Goal: Task Accomplishment & Management: Use online tool/utility

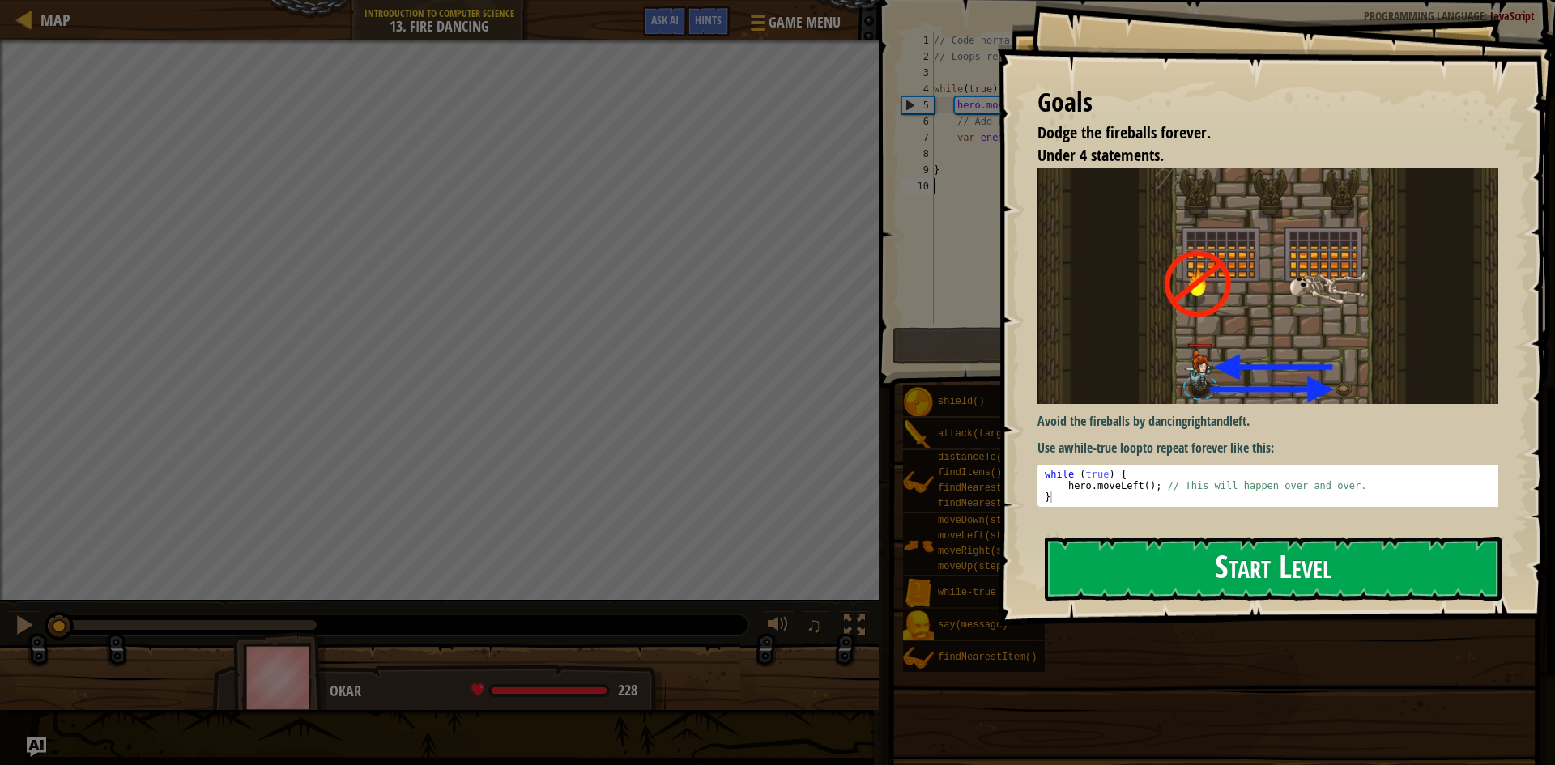
click at [1242, 552] on button "Start Level" at bounding box center [1273, 569] width 457 height 64
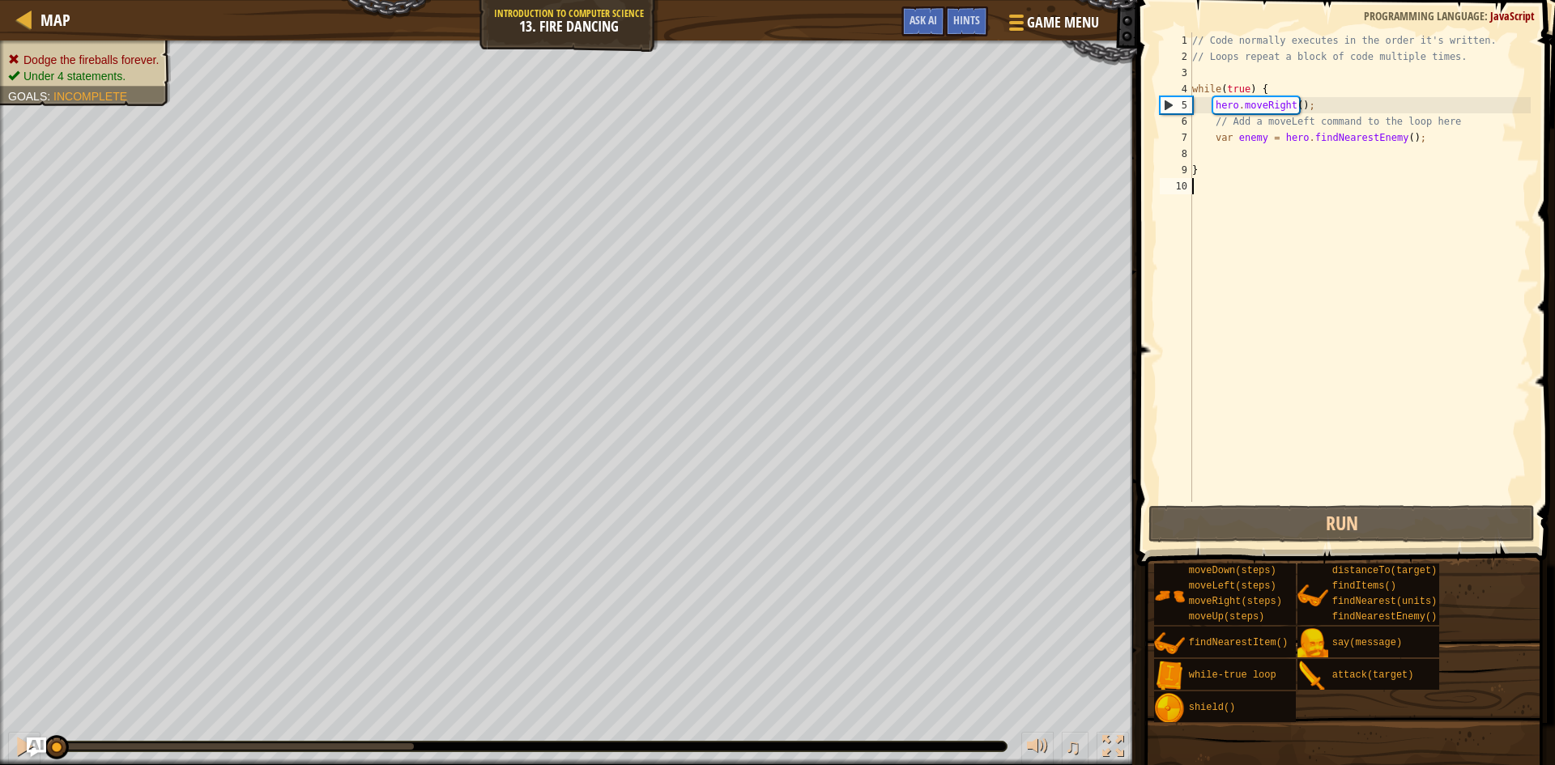
scroll to position [7, 0]
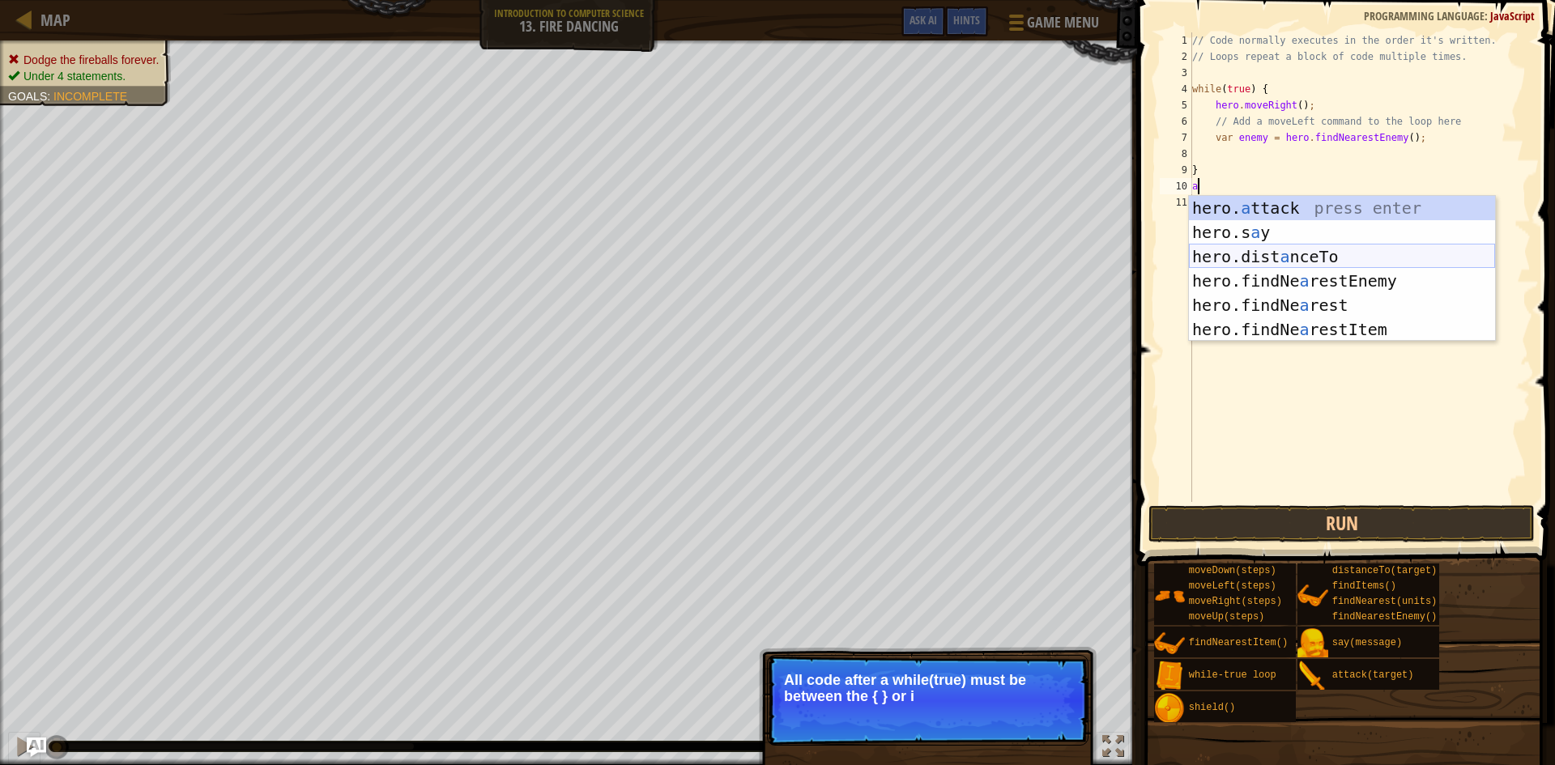
click at [1314, 252] on div "hero. a ttack press enter hero.s a y press enter hero.dist a nceTo press enter …" at bounding box center [1342, 293] width 306 height 194
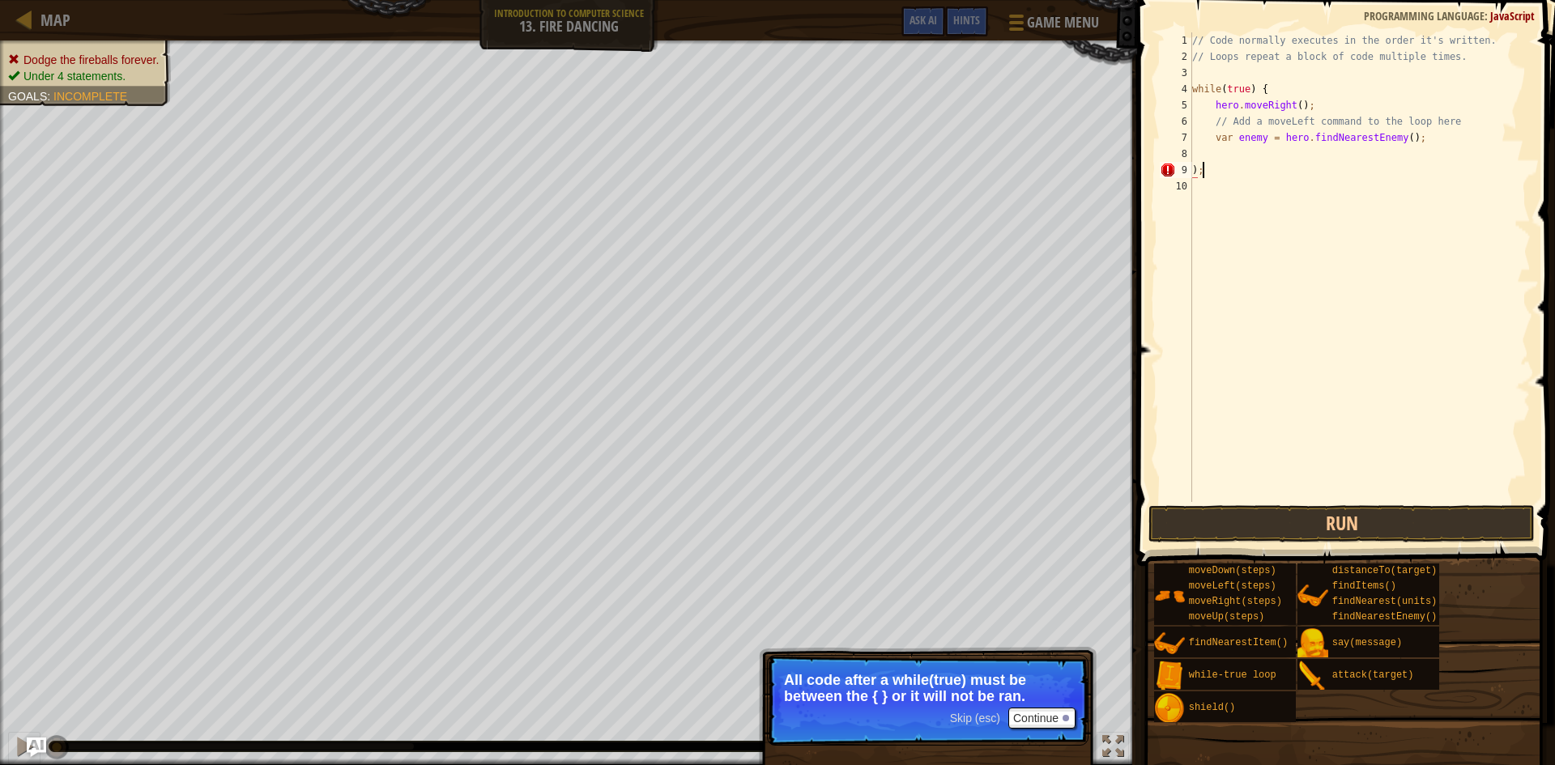
click at [1319, 164] on div "// Code normally executes in the order it's written. // Loops repeat a block of…" at bounding box center [1360, 283] width 342 height 502
type textarea ")"
click at [1391, 507] on button "Run" at bounding box center [1342, 523] width 386 height 37
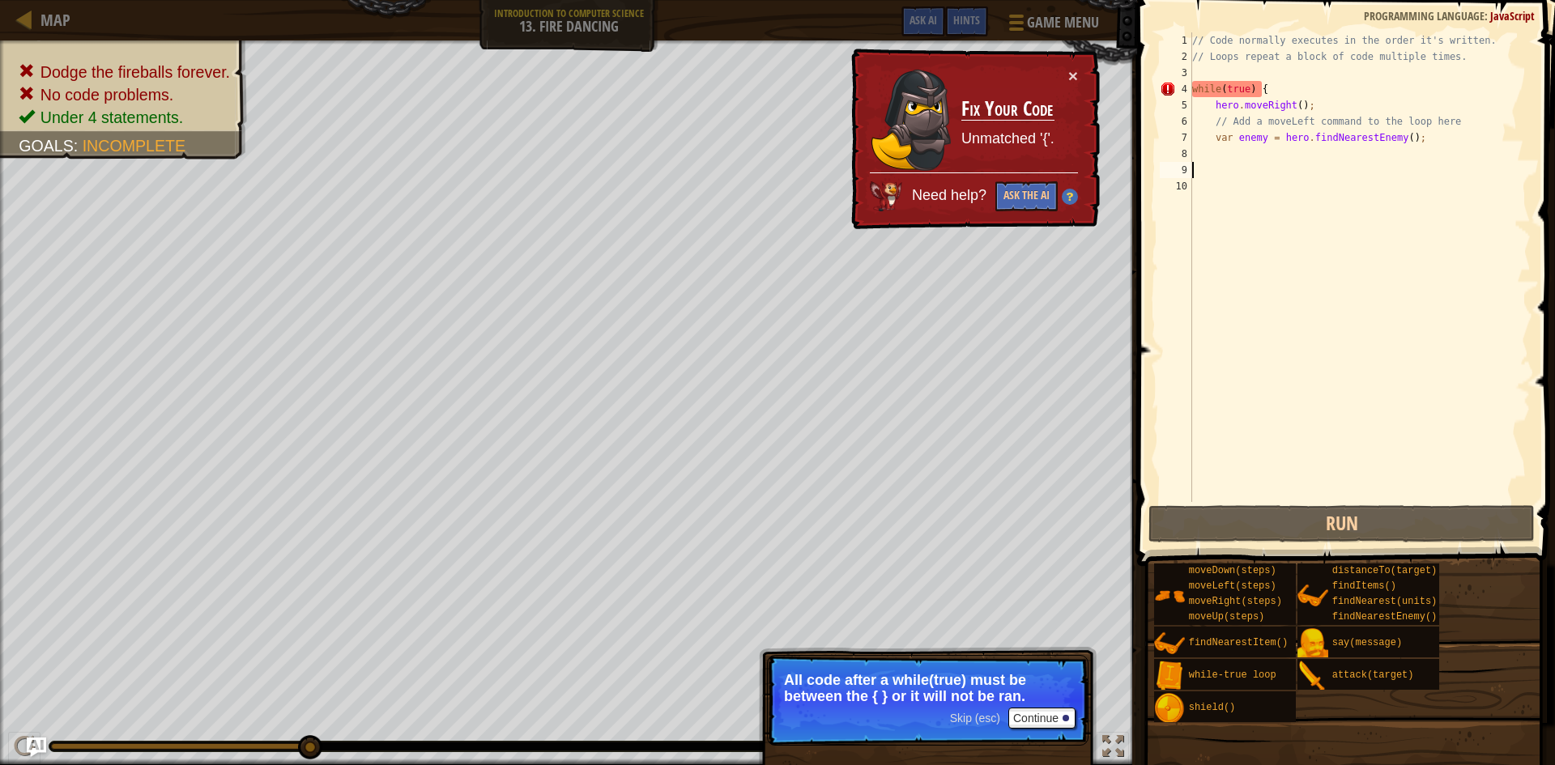
click at [1338, 66] on div "// Code normally executes in the order it's written. // Loops repeat a block of…" at bounding box center [1360, 283] width 342 height 502
click at [1260, 104] on div "// Code normally executes in the order it's written. // Loops repeat a block of…" at bounding box center [1360, 283] width 342 height 502
click at [1231, 92] on div "// Code normally executes in the order it's written. // Loops repeat a block of…" at bounding box center [1360, 283] width 342 height 502
type textarea "while(true) {"
click at [1253, 83] on div "// Code normally executes in the order it's written. // Loops repeat a block of…" at bounding box center [1360, 283] width 342 height 502
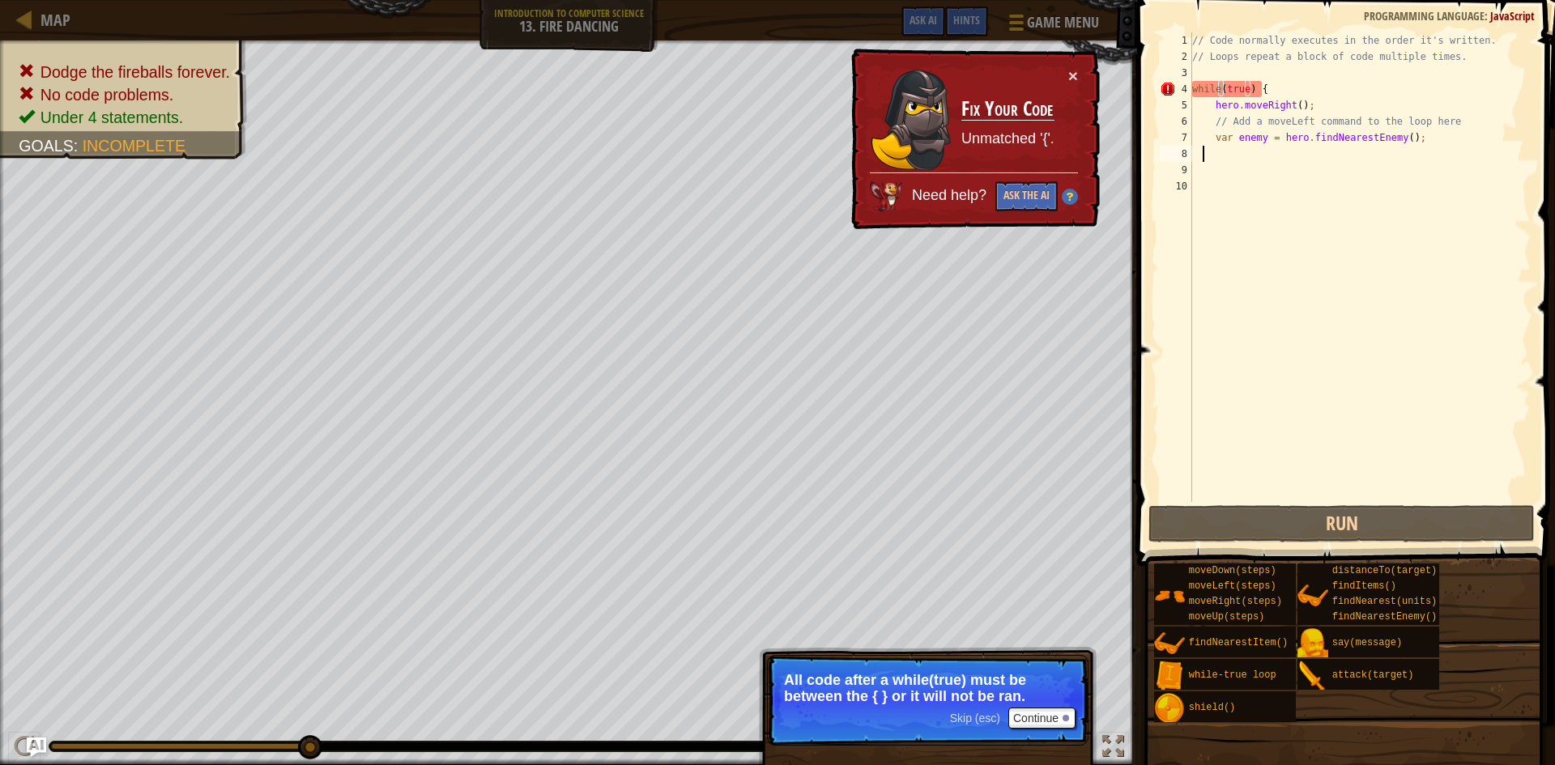
click at [1200, 156] on div "// Code normally executes in the order it's written. // Loops repeat a block of…" at bounding box center [1360, 283] width 342 height 502
type textarea "h"
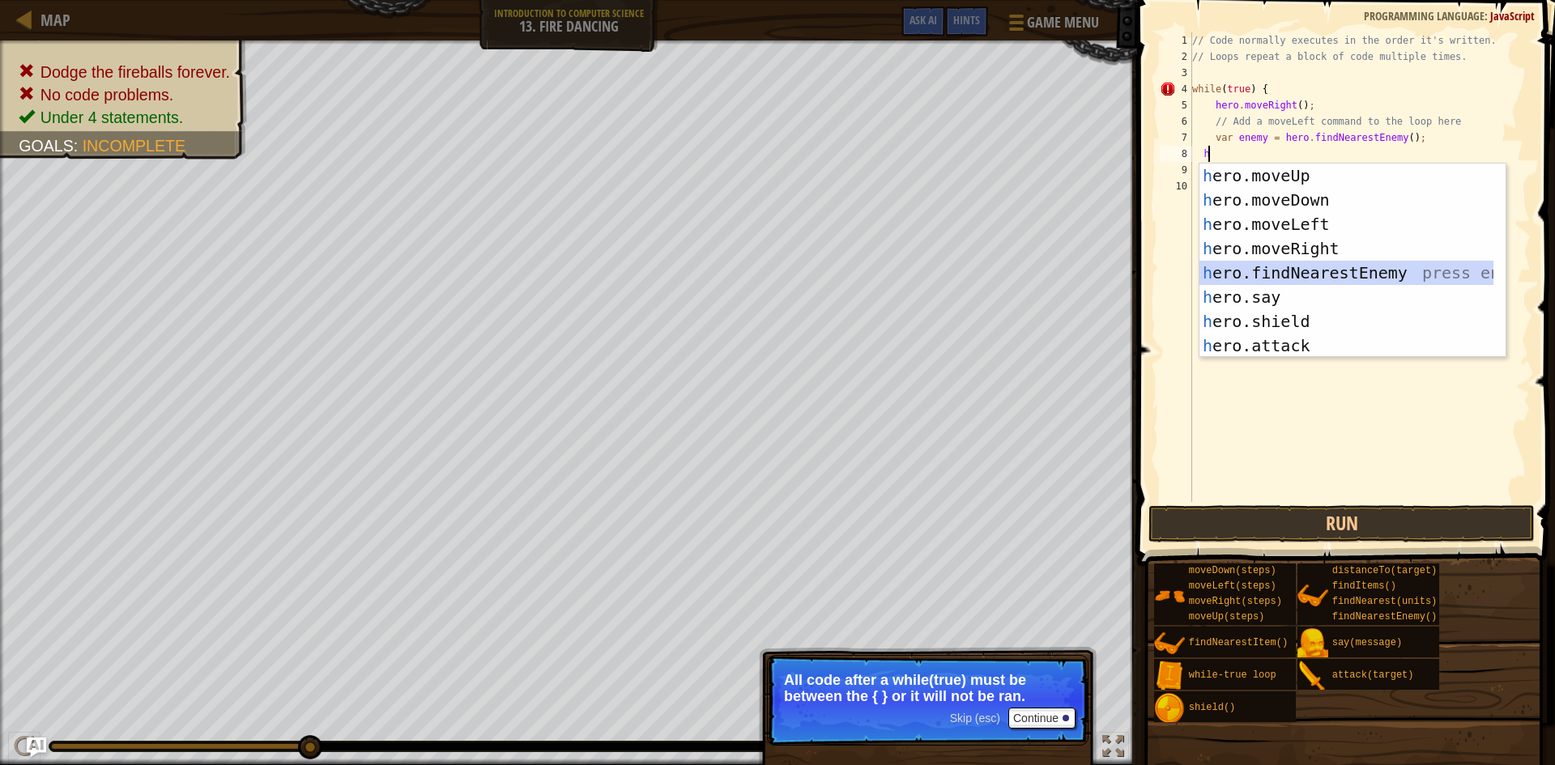
click at [1275, 271] on div "h ero.moveUp press enter h ero.moveDown press enter h ero.moveLeft press enter …" at bounding box center [1347, 285] width 294 height 243
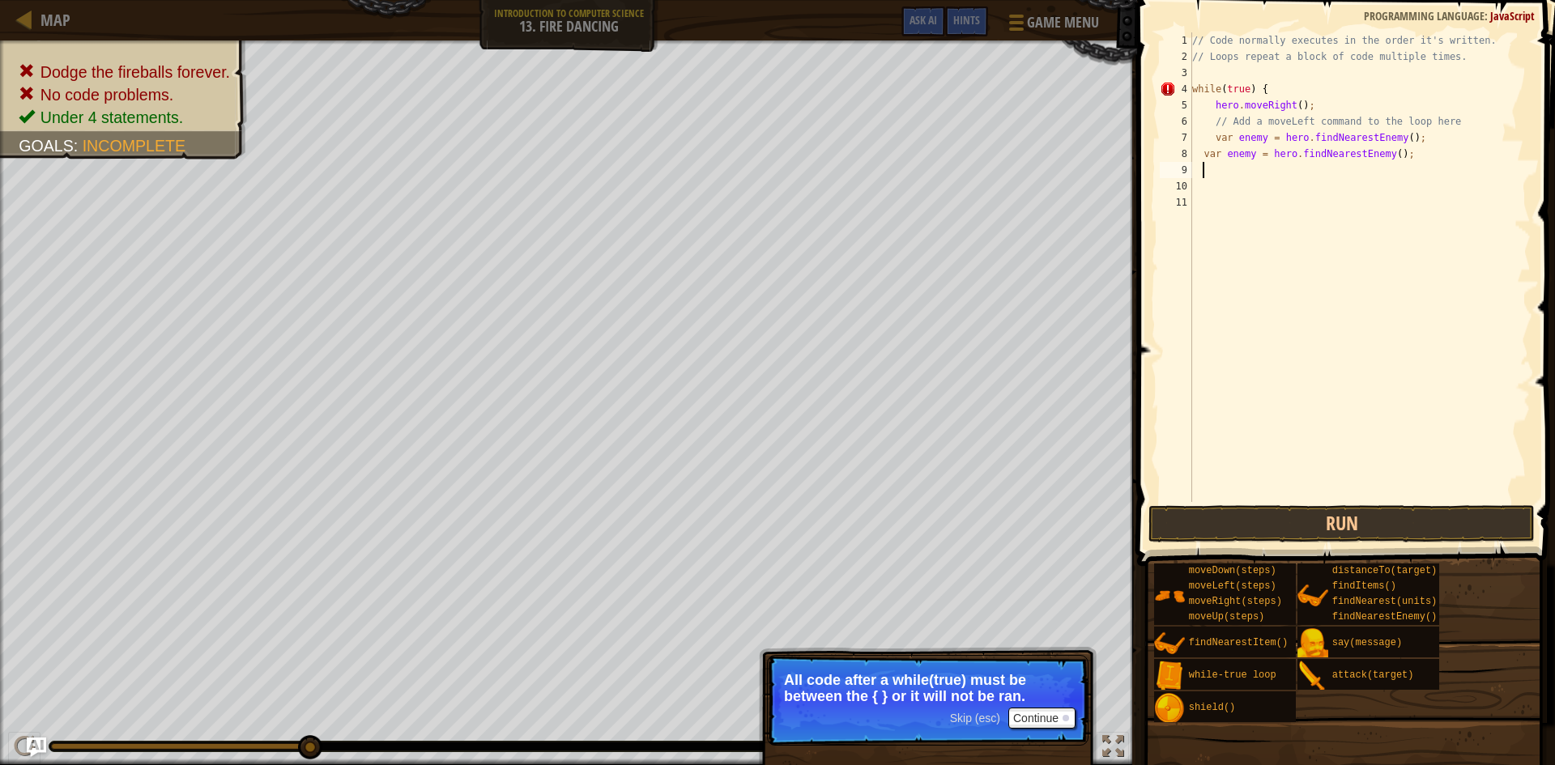
type textarea "h"
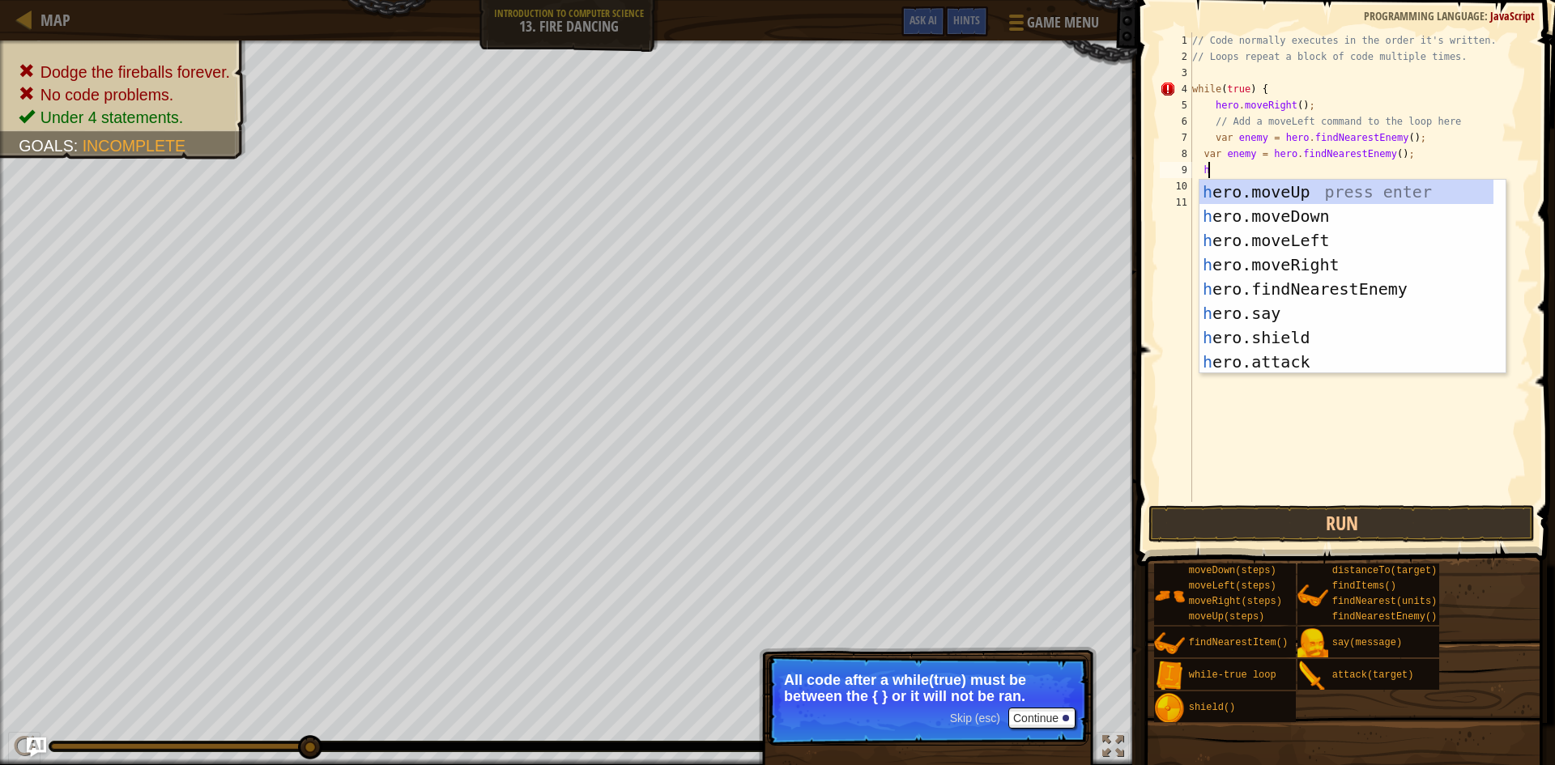
click at [1274, 433] on div "// Code normally executes in the order it's written. // Loops repeat a block of…" at bounding box center [1360, 283] width 342 height 502
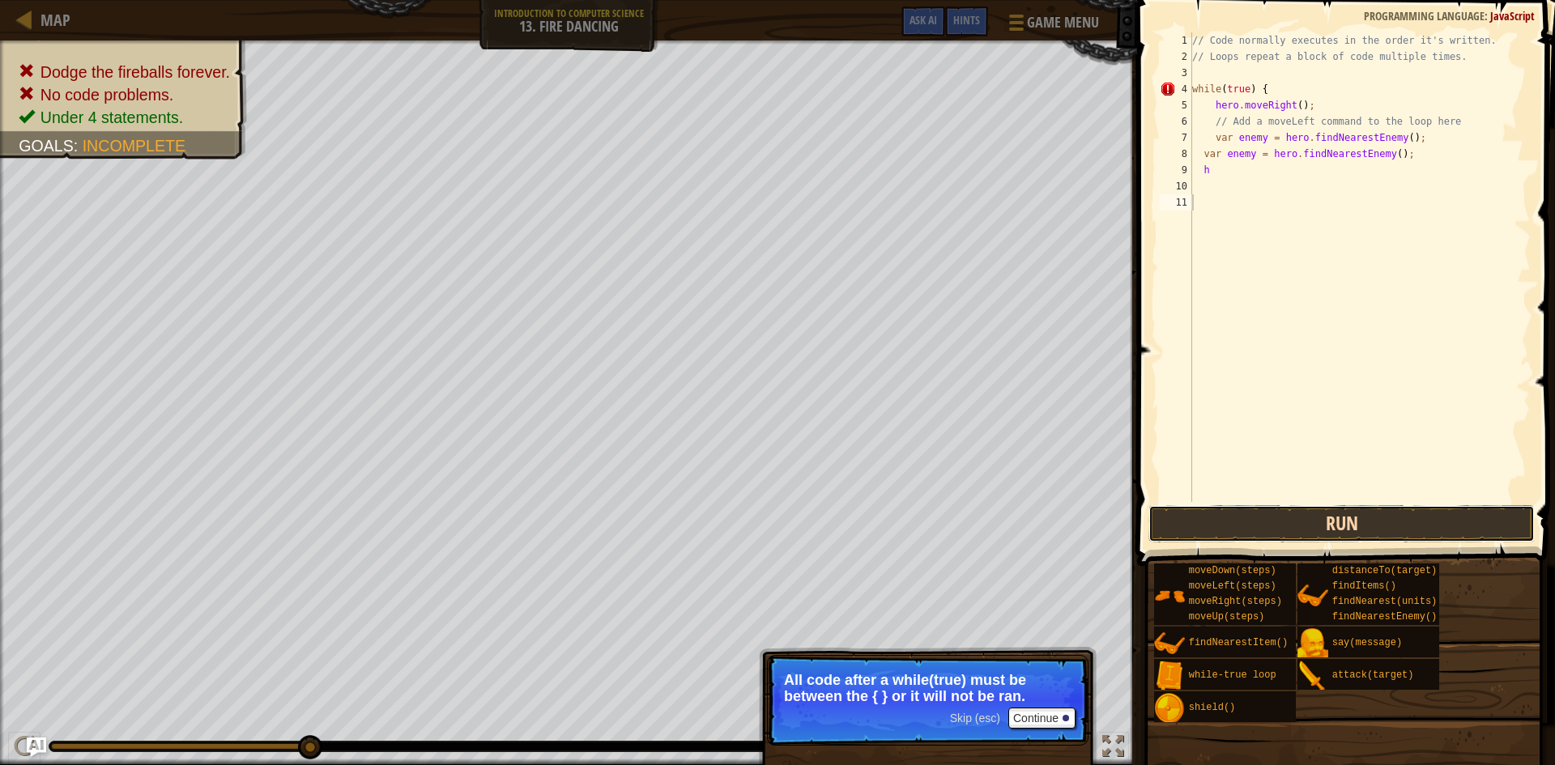
click at [1294, 516] on button "Run" at bounding box center [1342, 523] width 386 height 37
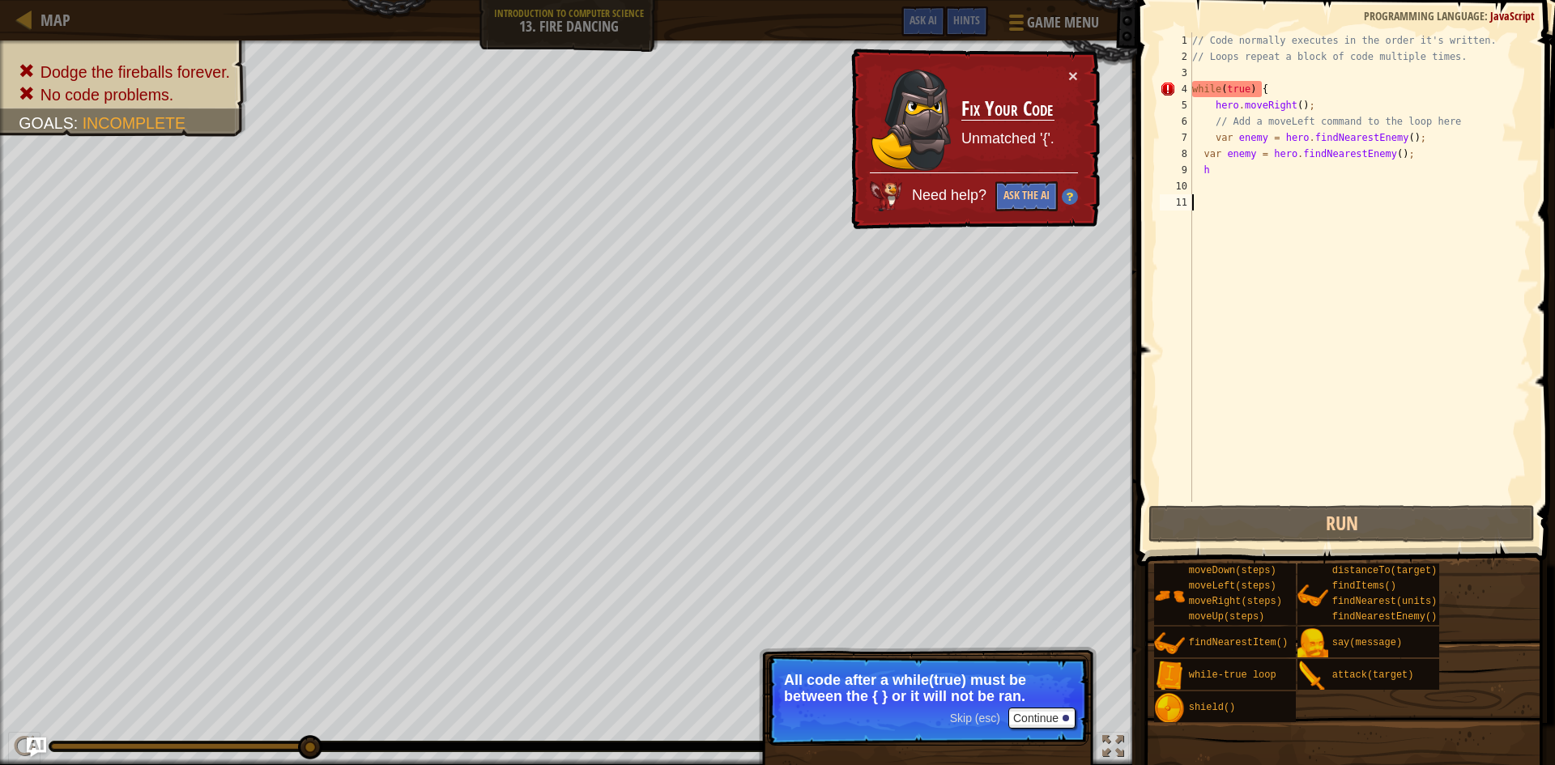
click at [1276, 89] on div "// Code normally executes in the order it's written. // Loops repeat a block of…" at bounding box center [1360, 283] width 342 height 502
type textarea "while(true)"
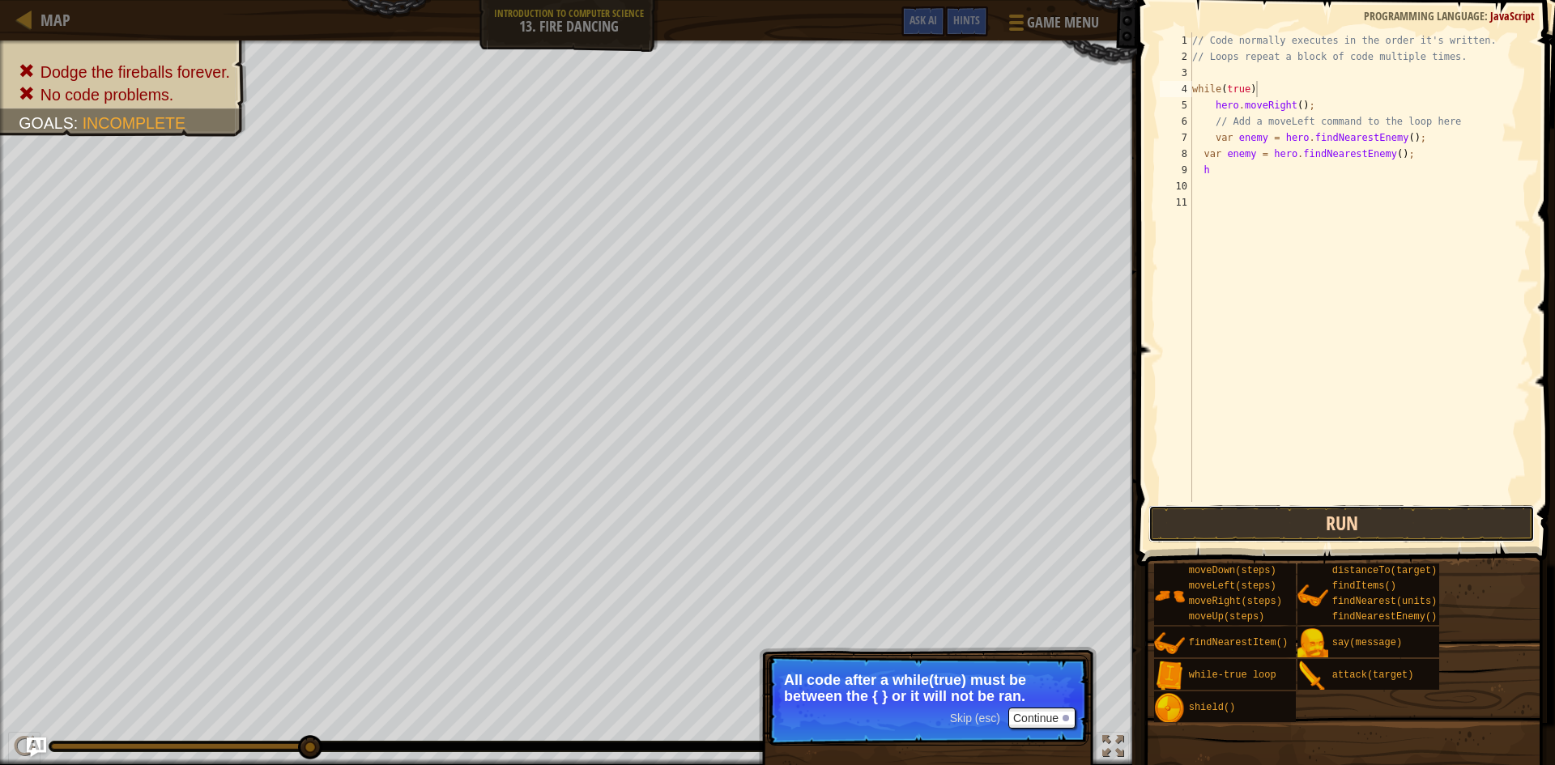
click at [1369, 532] on button "Run" at bounding box center [1342, 523] width 386 height 37
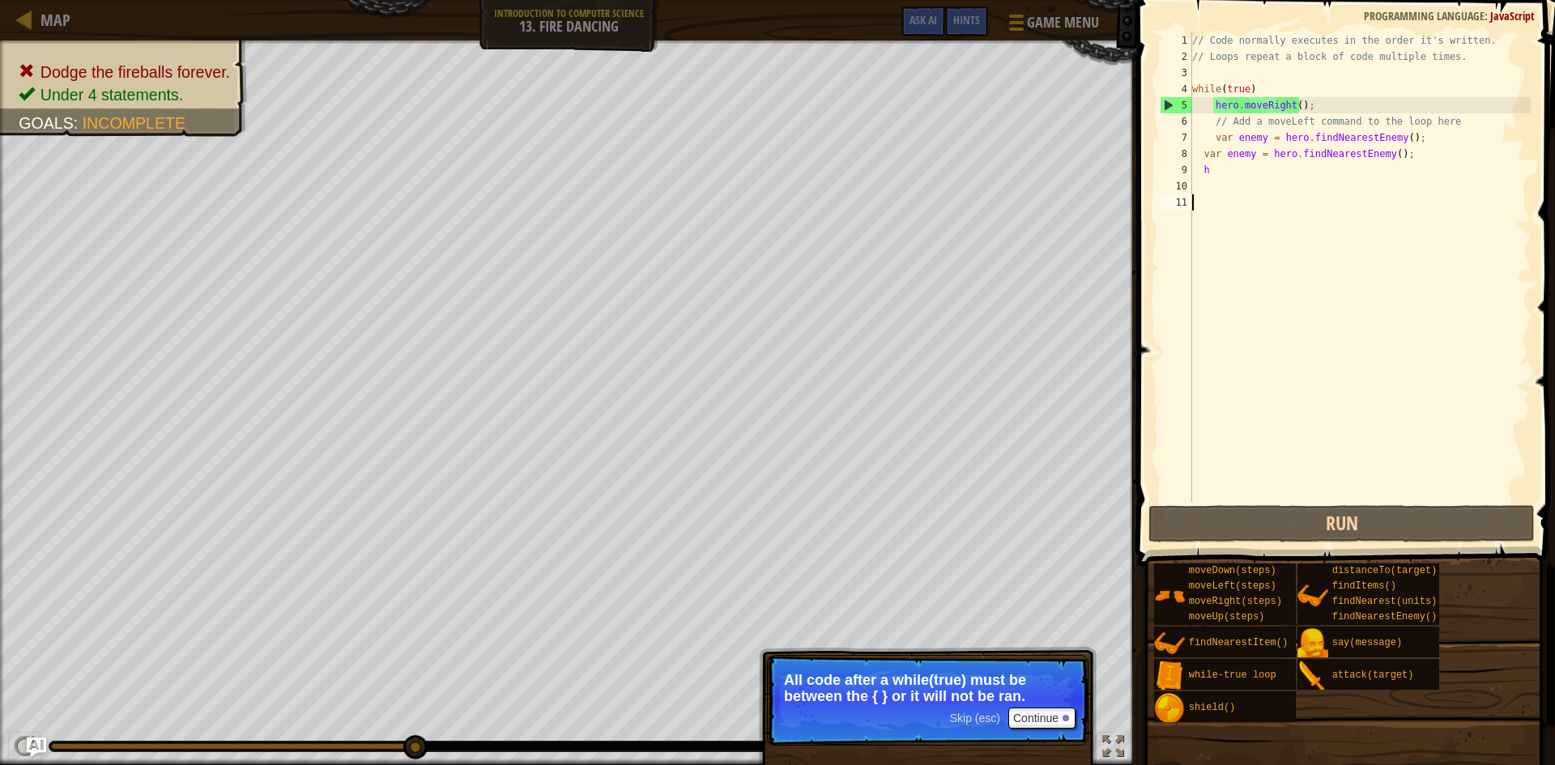
click at [1453, 250] on div "// Code normally executes in the order it's written. // Loops repeat a block of…" at bounding box center [1360, 283] width 342 height 502
click at [1294, 177] on div "// Code normally executes in the order it's written. // Loops repeat a block of…" at bounding box center [1360, 283] width 342 height 502
type textarea "h"
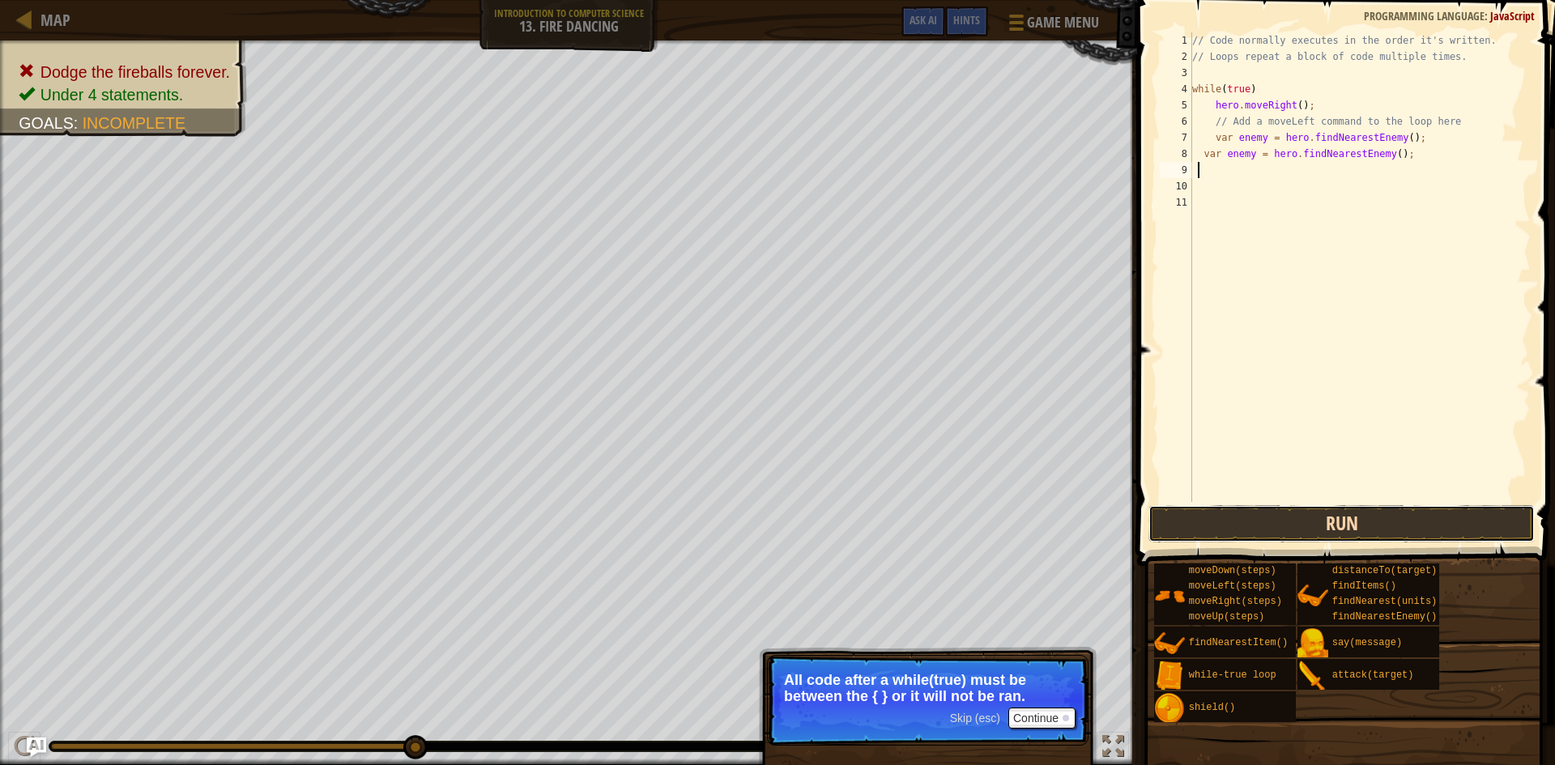
click at [1311, 528] on button "Run" at bounding box center [1342, 523] width 386 height 37
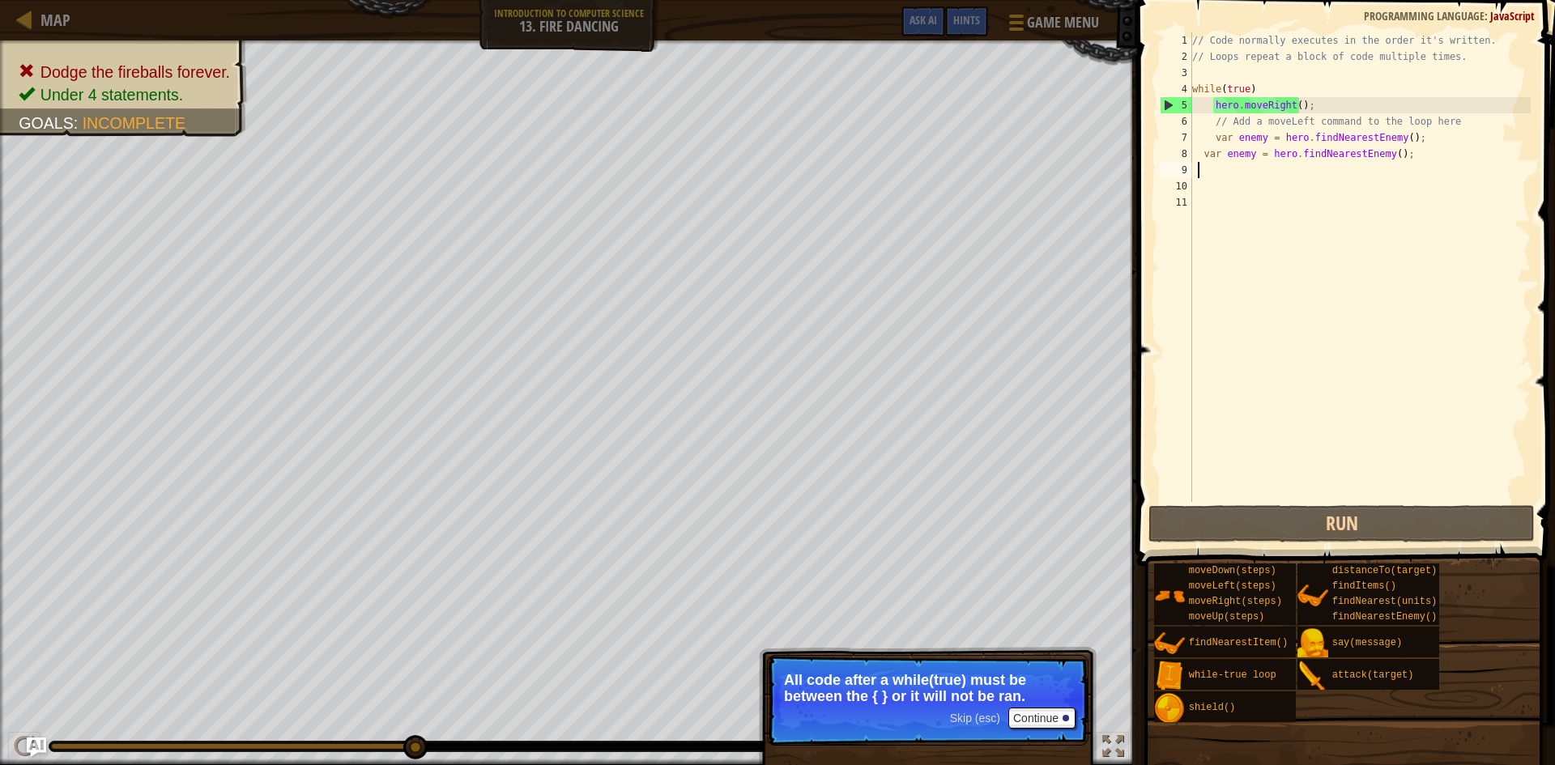
type textarea "h"
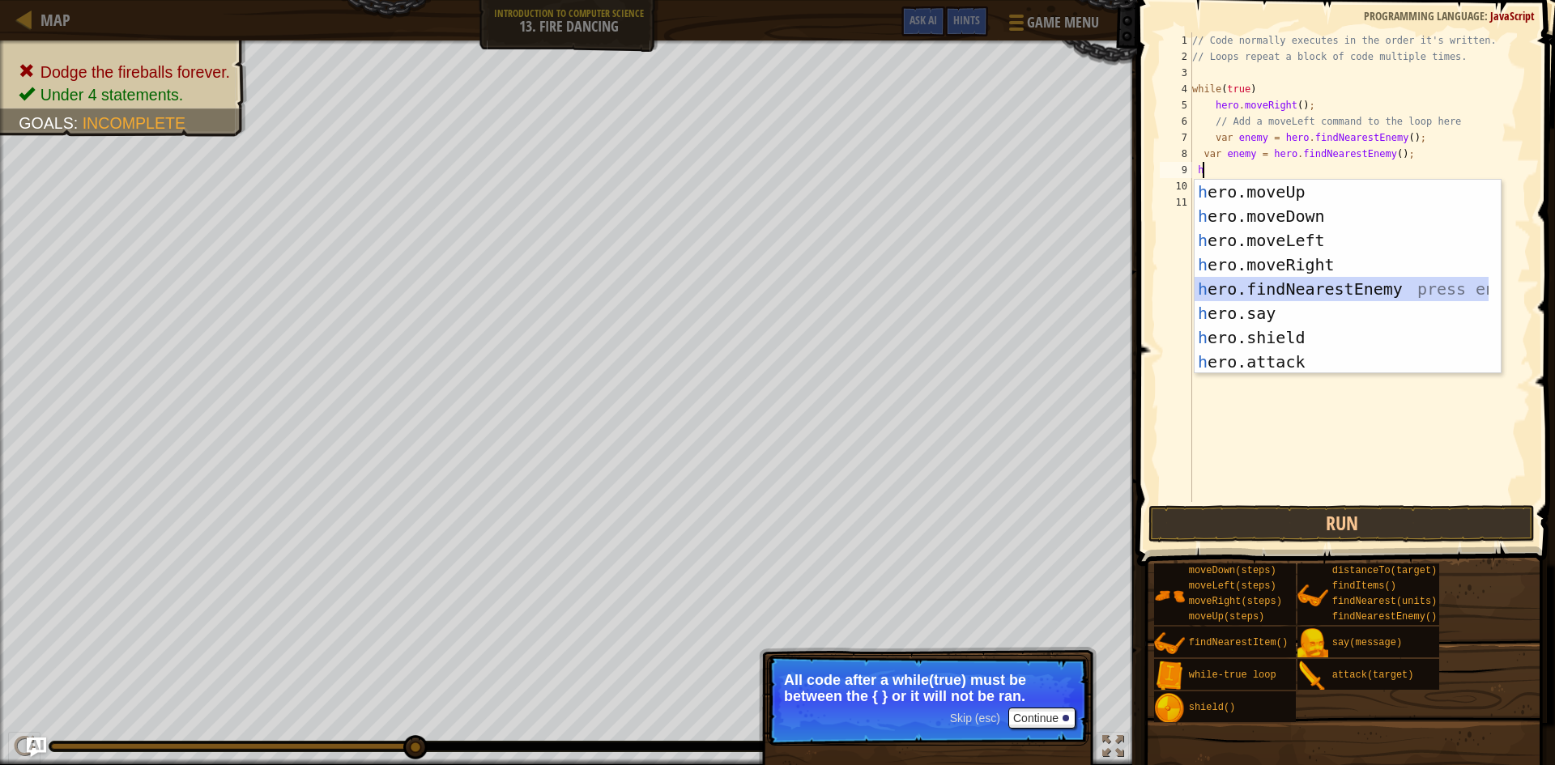
click at [1338, 281] on div "h ero.moveUp press enter h ero.moveDown press enter h ero.moveLeft press enter …" at bounding box center [1342, 301] width 294 height 243
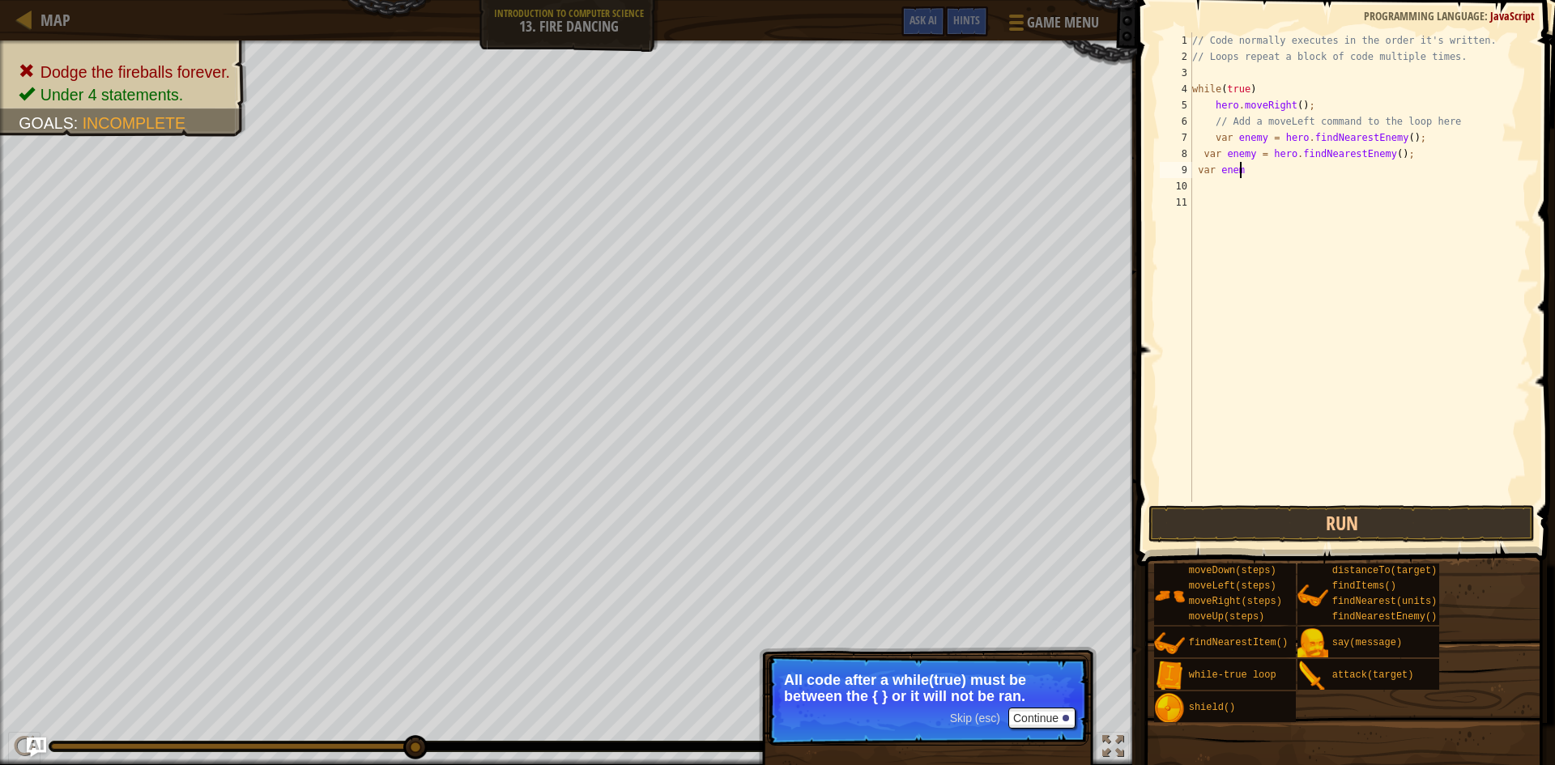
type textarea "v"
click at [1209, 89] on div "// Code normally executes in the order it's written. // Loops repeat a block of…" at bounding box center [1357, 283] width 348 height 502
click at [1209, 88] on div "// Code normally executes in the order it's written. // Loops repeat a block of…" at bounding box center [1357, 283] width 348 height 502
click at [1210, 92] on div "// Code normally executes in the order it's written. // Loops repeat a block of…" at bounding box center [1357, 283] width 348 height 502
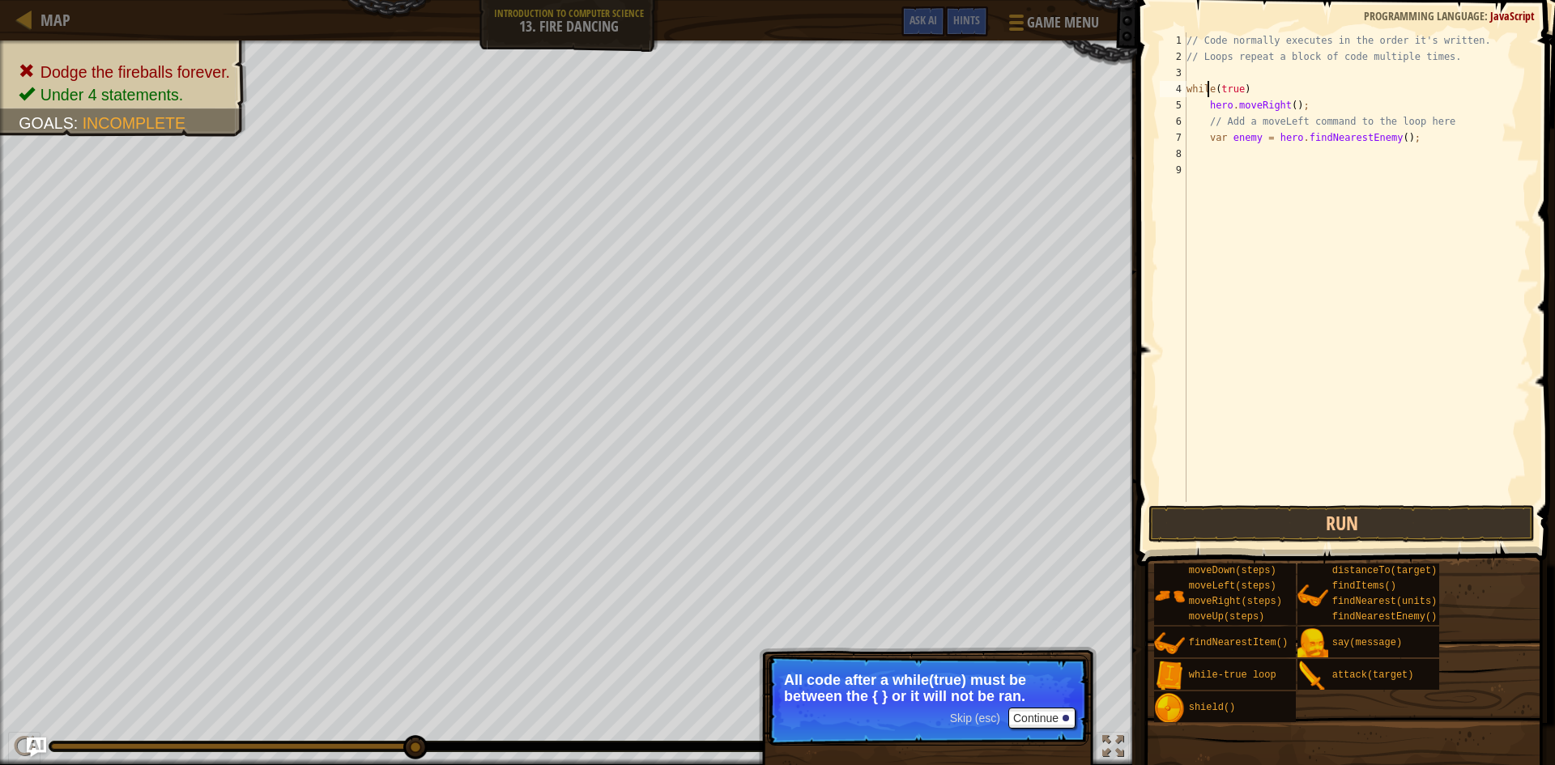
click at [1213, 86] on div "// Code normally executes in the order it's written. // Loops repeat a block of…" at bounding box center [1357, 283] width 348 height 502
click at [1325, 518] on button "Run" at bounding box center [1342, 523] width 386 height 37
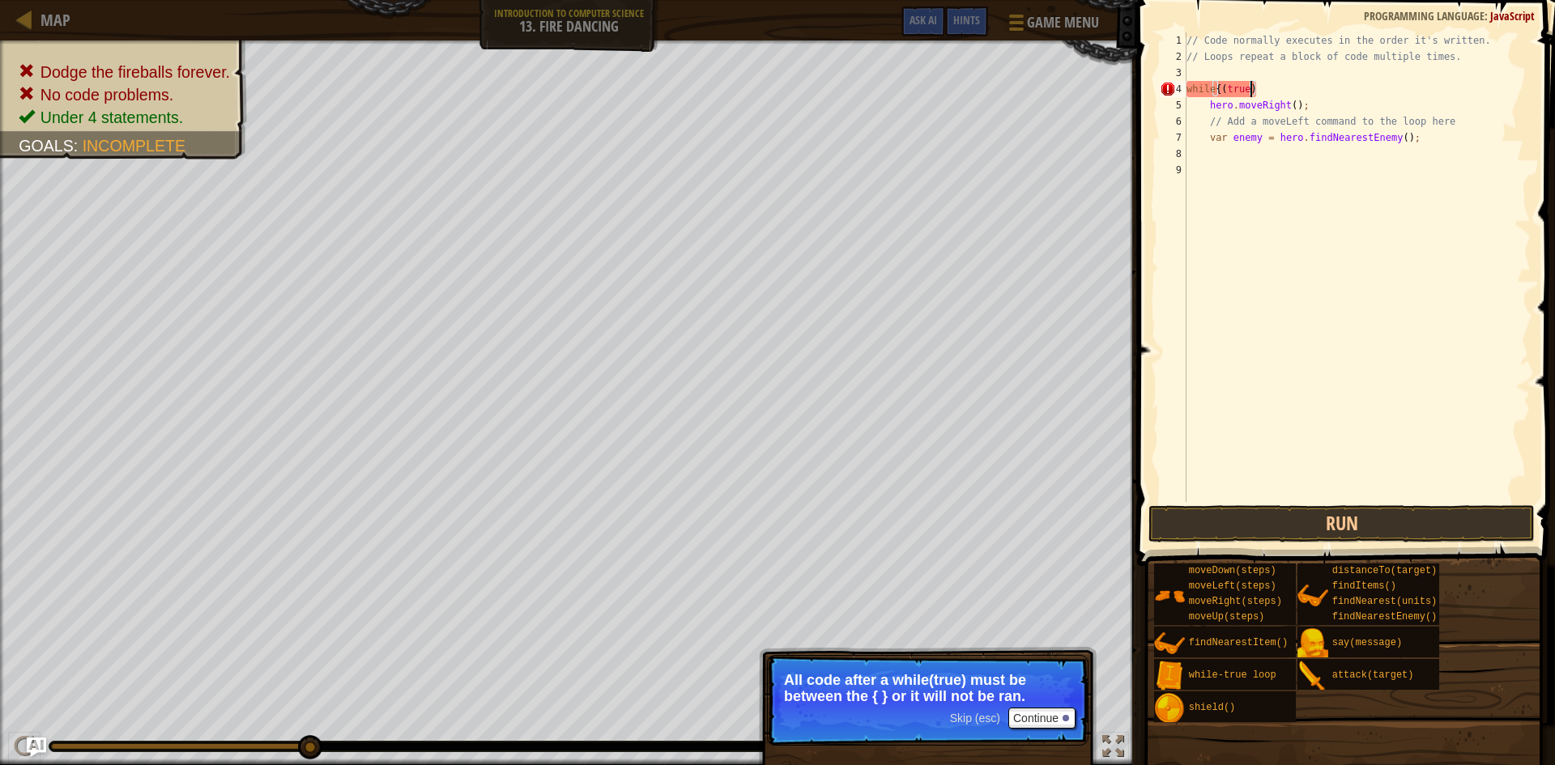
scroll to position [7, 5]
type textarea "var enemy = hero.findNearestEnemy();"
click at [1350, 176] on div "// Code normally executes in the order it's written. // Loops repeat a block of…" at bounding box center [1357, 283] width 348 height 502
click at [1353, 147] on div "// Code normally executes in the order it's written. // Loops repeat a block of…" at bounding box center [1357, 283] width 348 height 502
